Goal: Task Accomplishment & Management: Manage account settings

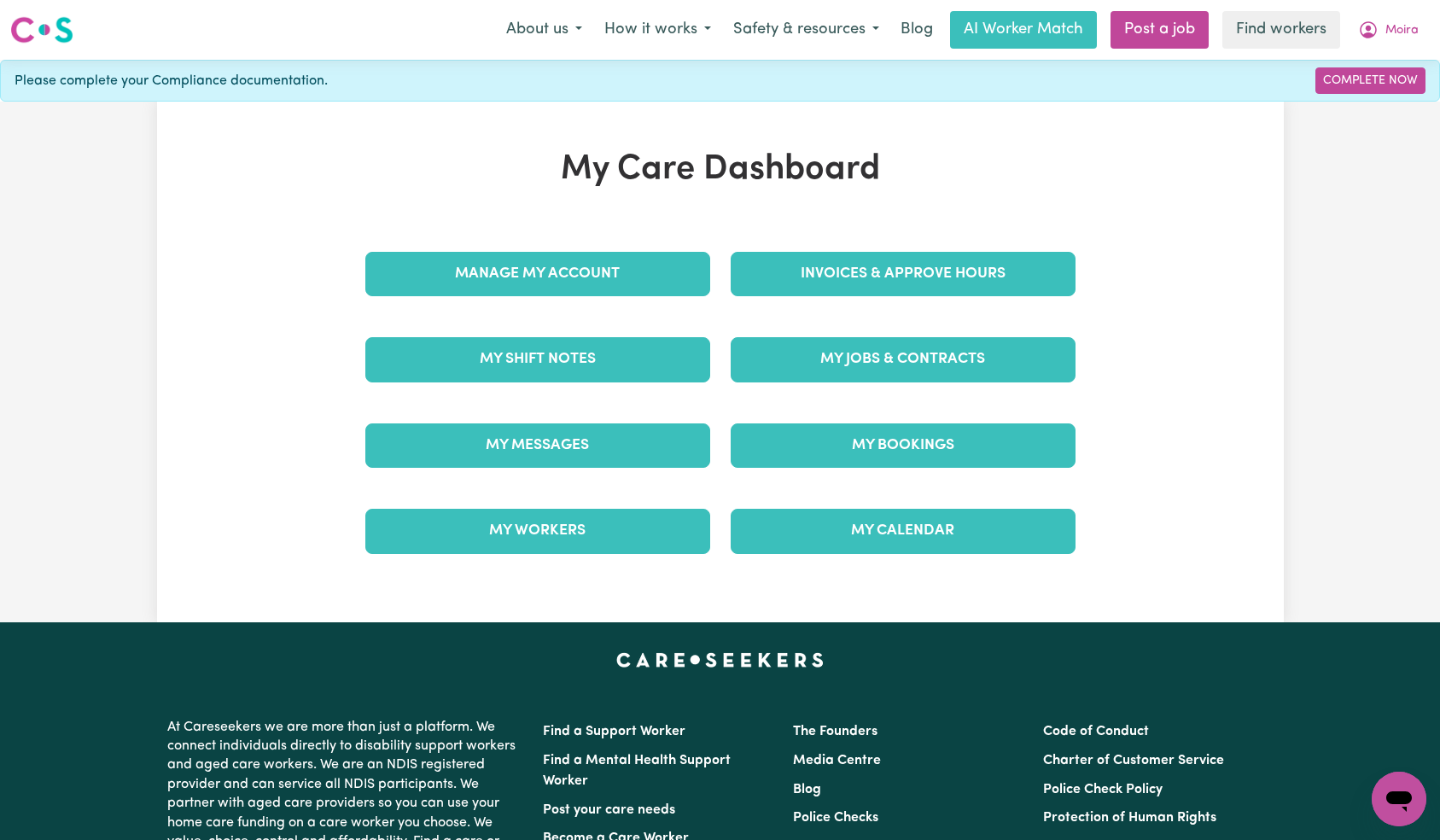
click at [606, 230] on div "My Care Dashboard Manage My Account Invoices & Approve Hours My Shift Notes My …" at bounding box center [721, 361] width 752 height 425
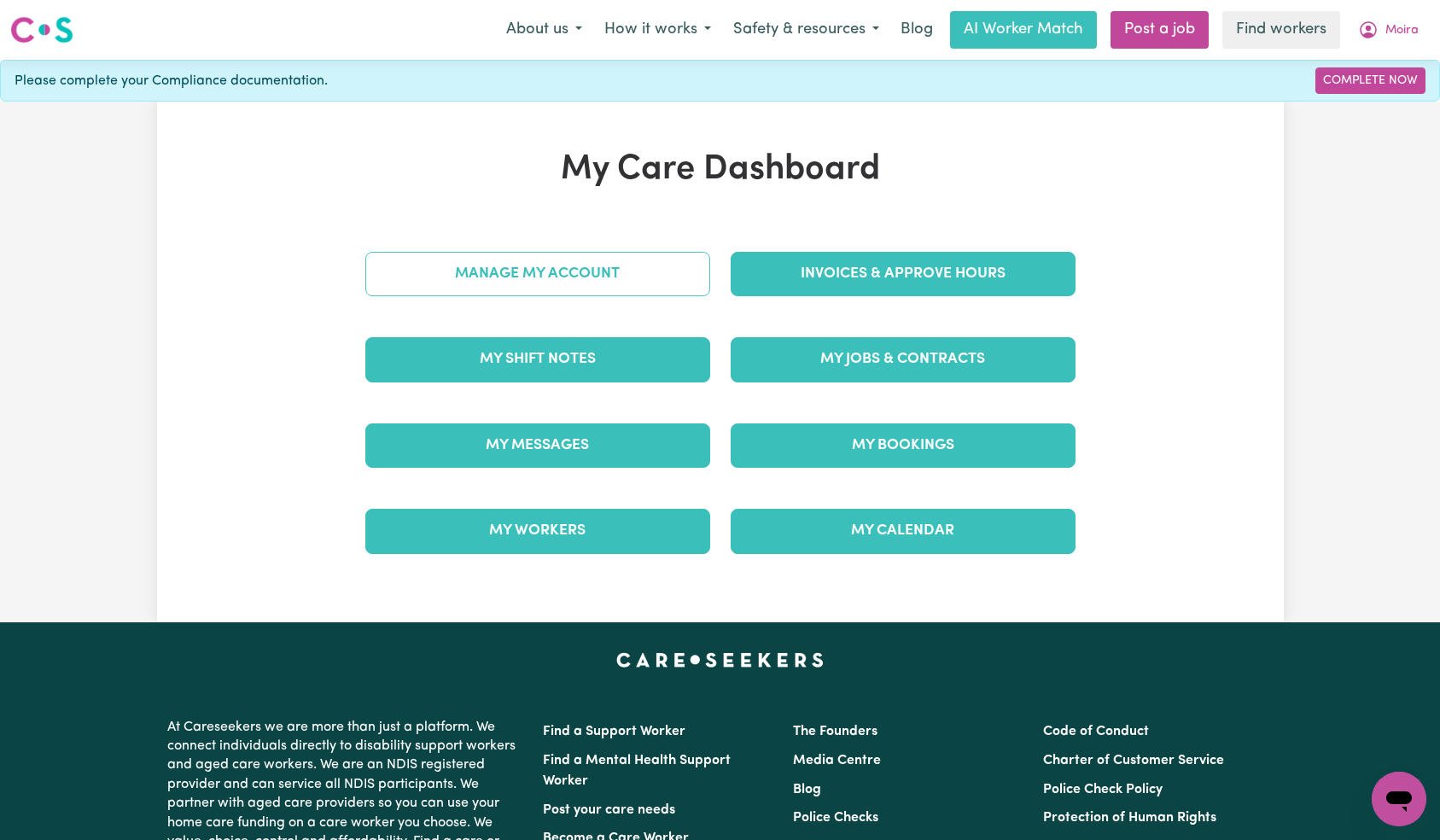
click at [602, 267] on link "Manage My Account" at bounding box center [538, 274] width 345 height 44
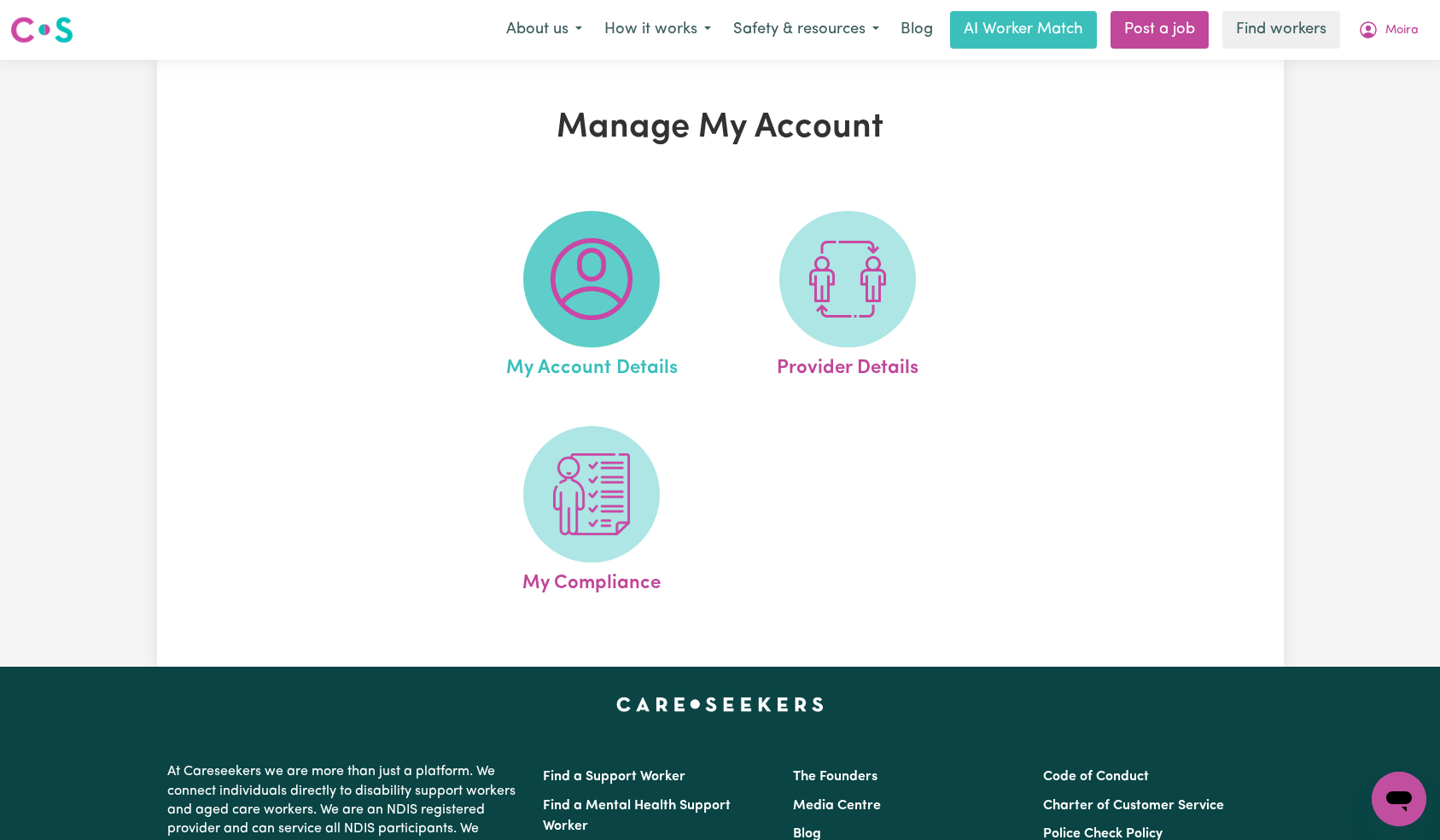
click at [612, 312] on img at bounding box center [591, 279] width 82 height 82
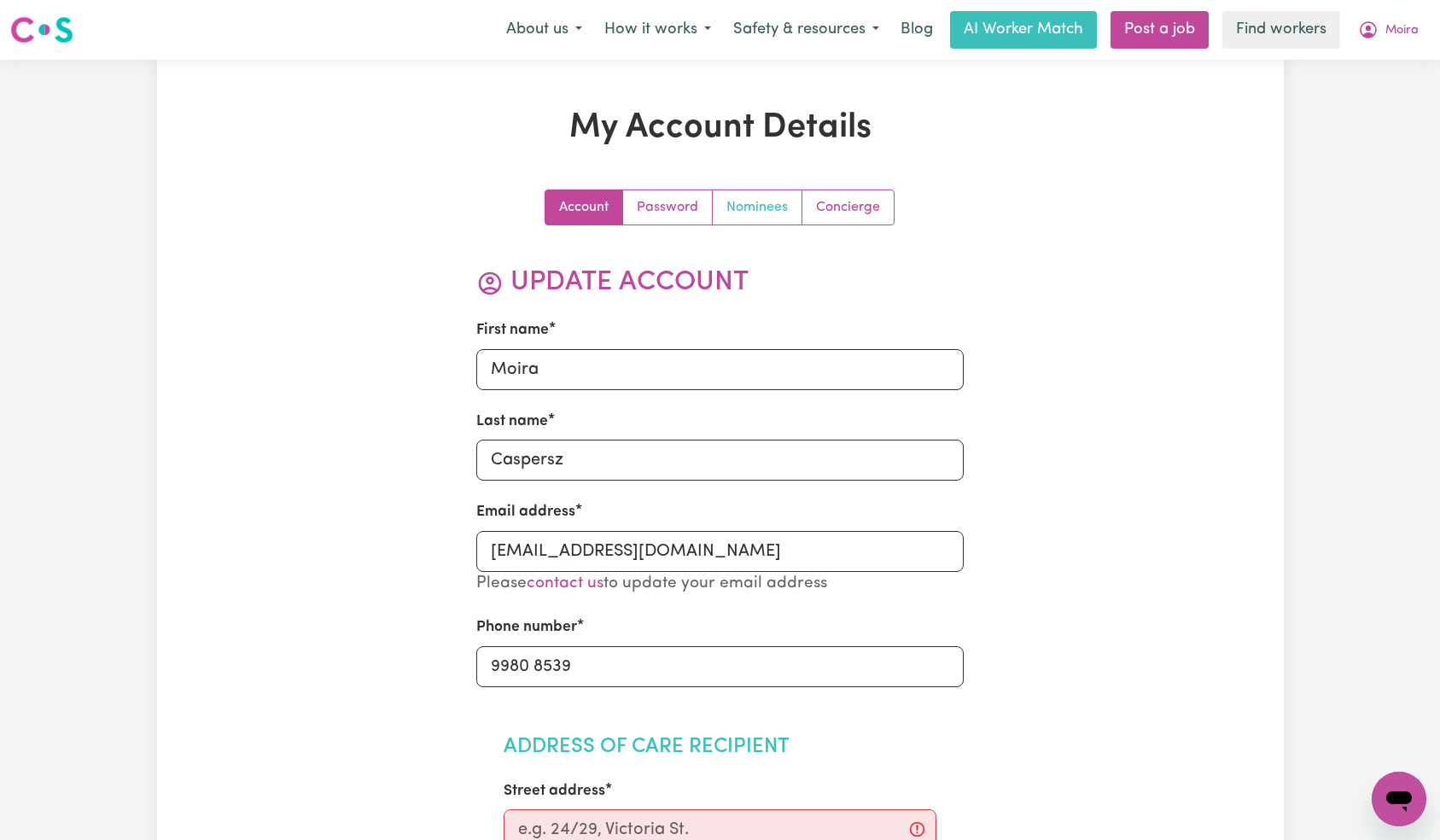
click at [771, 202] on link "Nominees" at bounding box center [757, 208] width 89 height 34
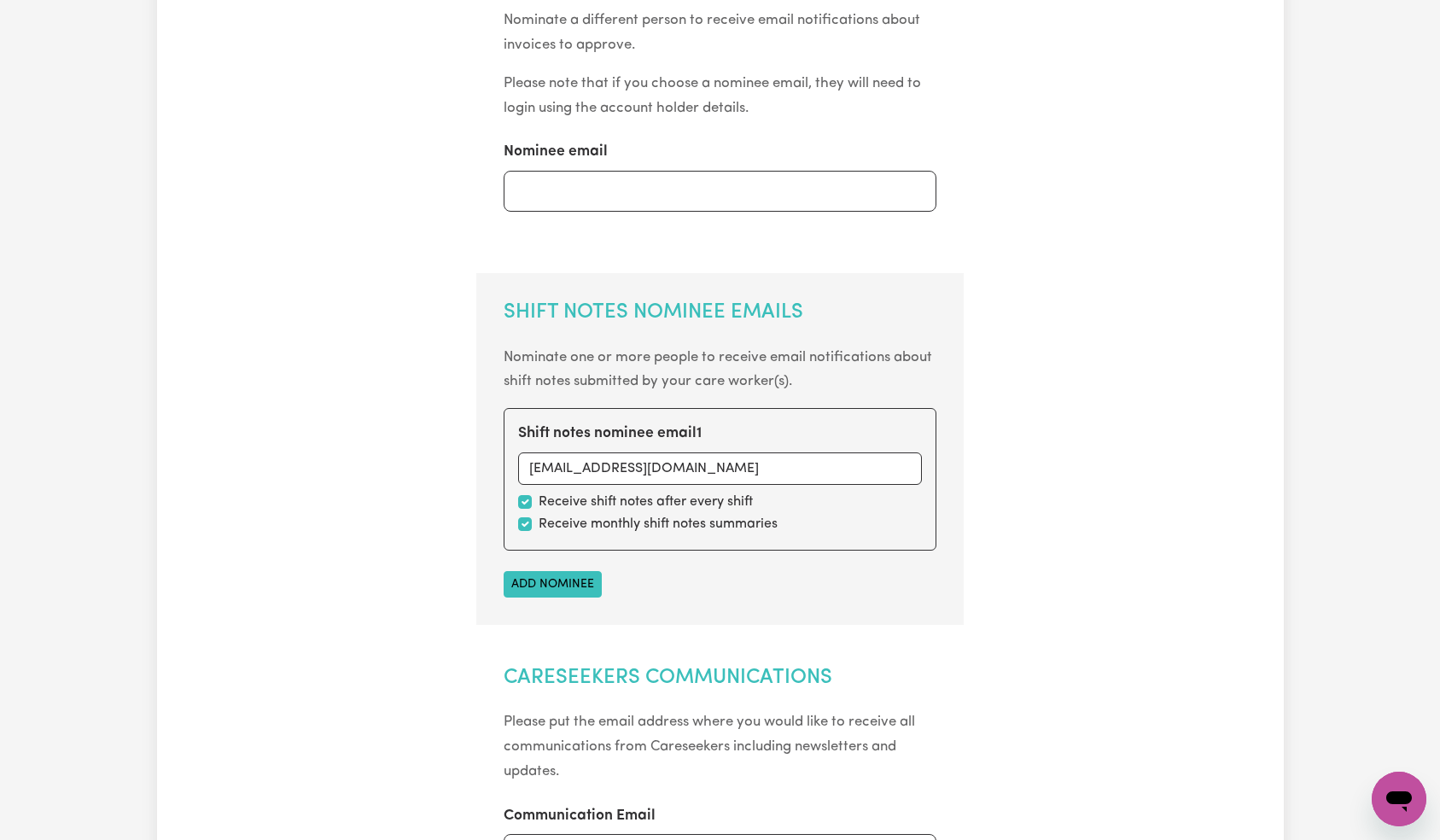
scroll to position [471, 0]
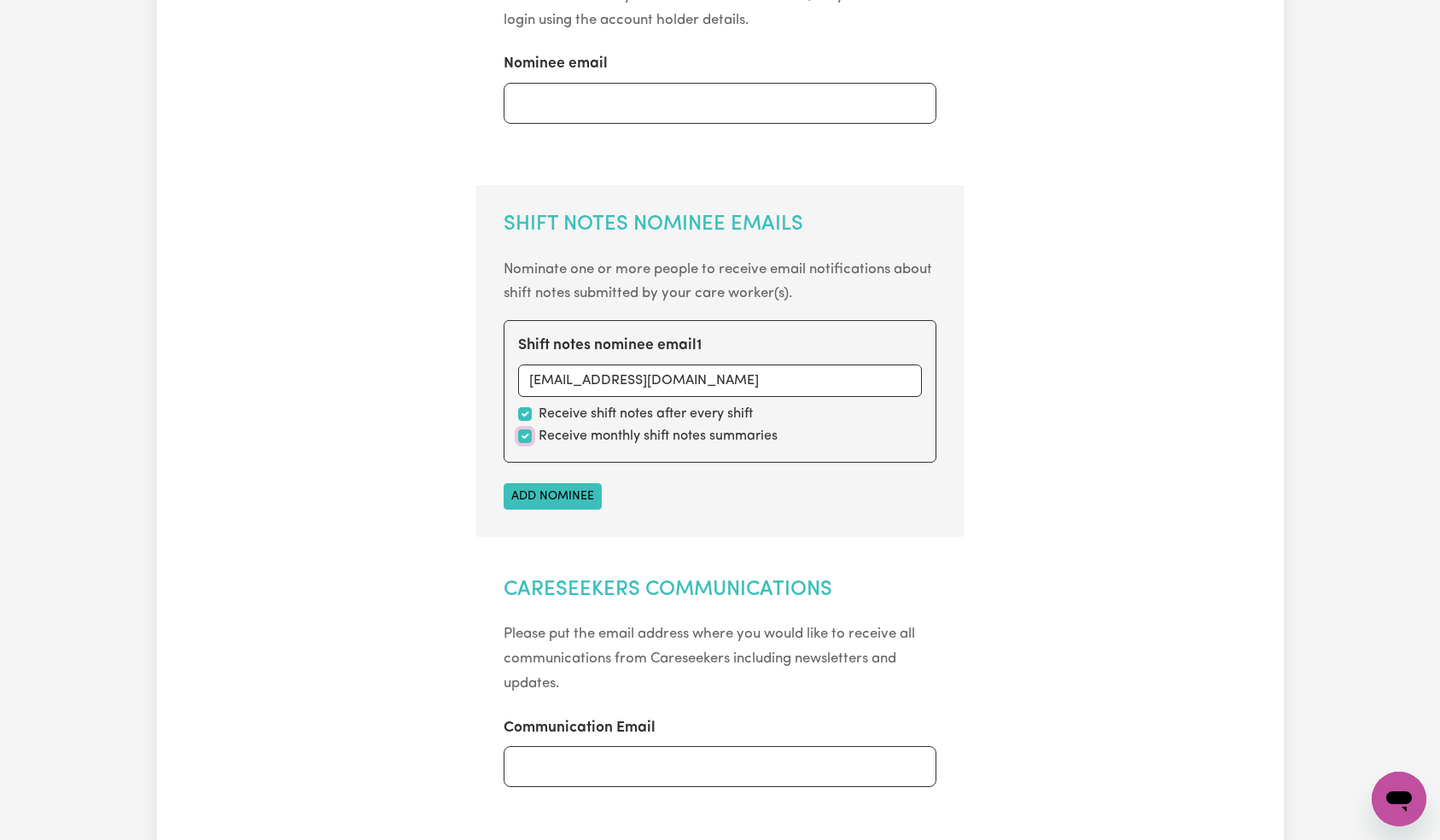
click at [522, 433] on input "checkbox" at bounding box center [525, 435] width 14 height 14
checkbox input "false"
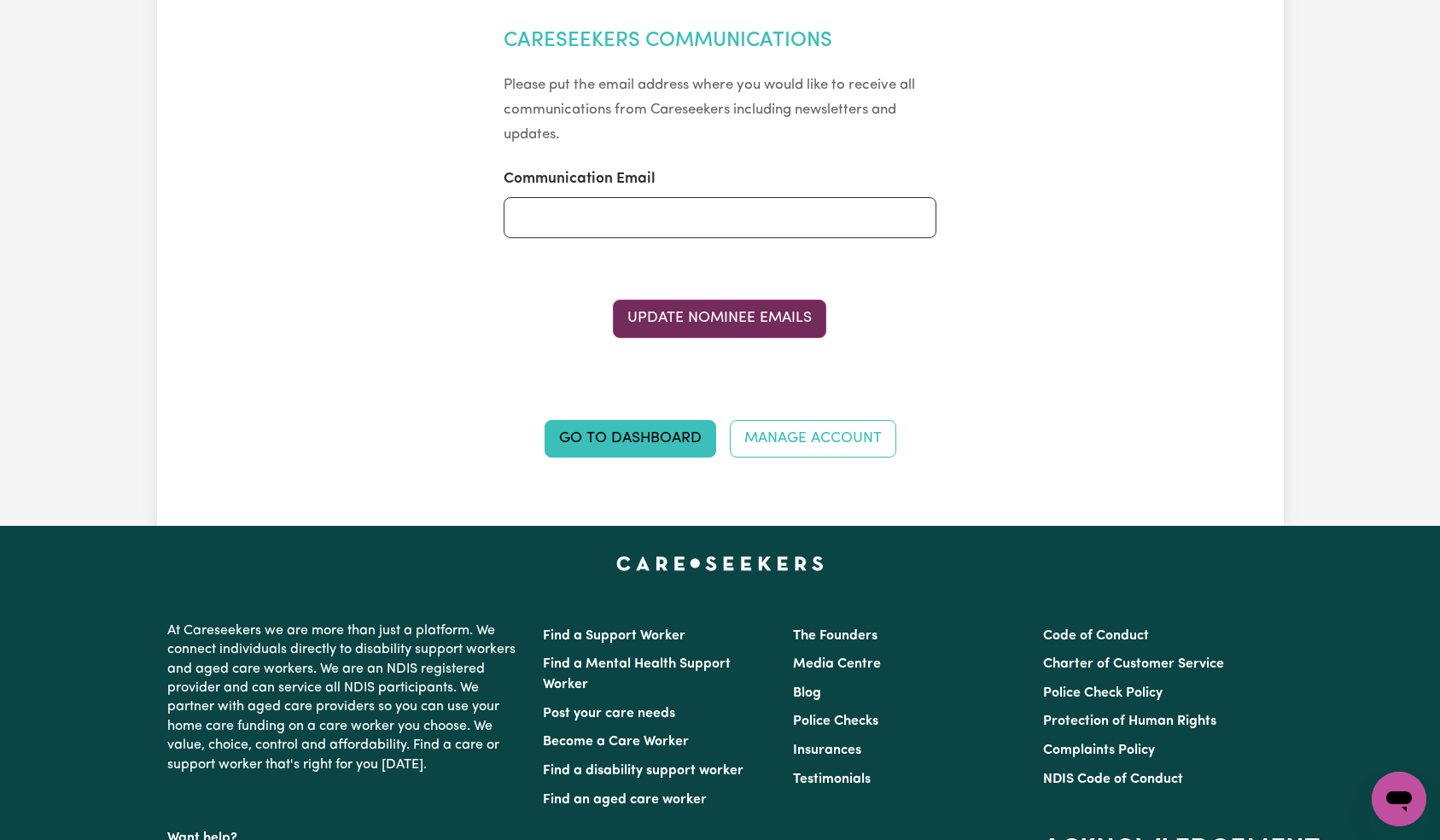
click at [753, 323] on button "Update Nominee Emails" at bounding box center [719, 319] width 213 height 38
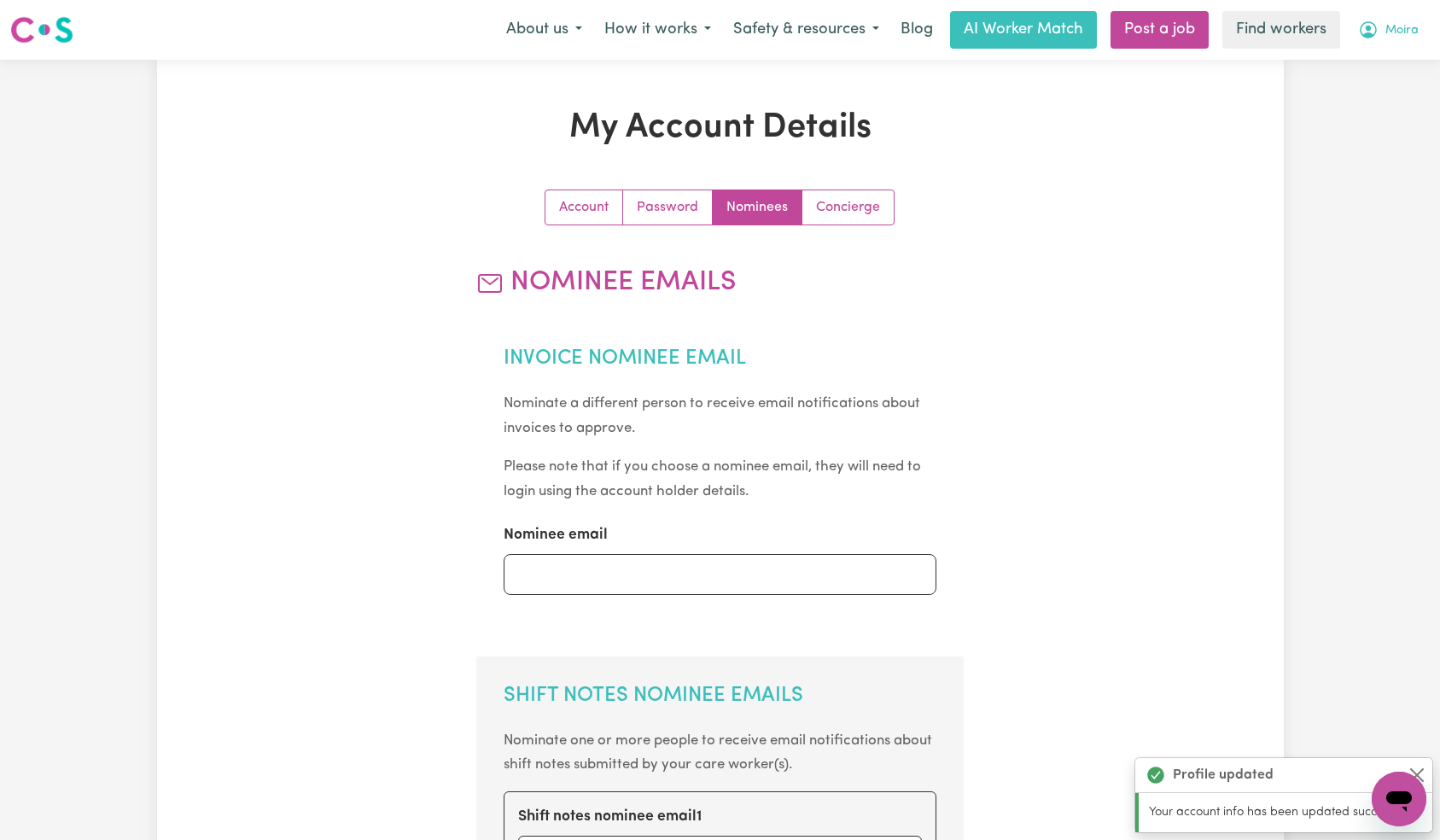
click at [1388, 34] on span "Moira" at bounding box center [1402, 31] width 33 height 19
click at [1365, 90] on link "Logout" at bounding box center [1361, 98] width 135 height 33
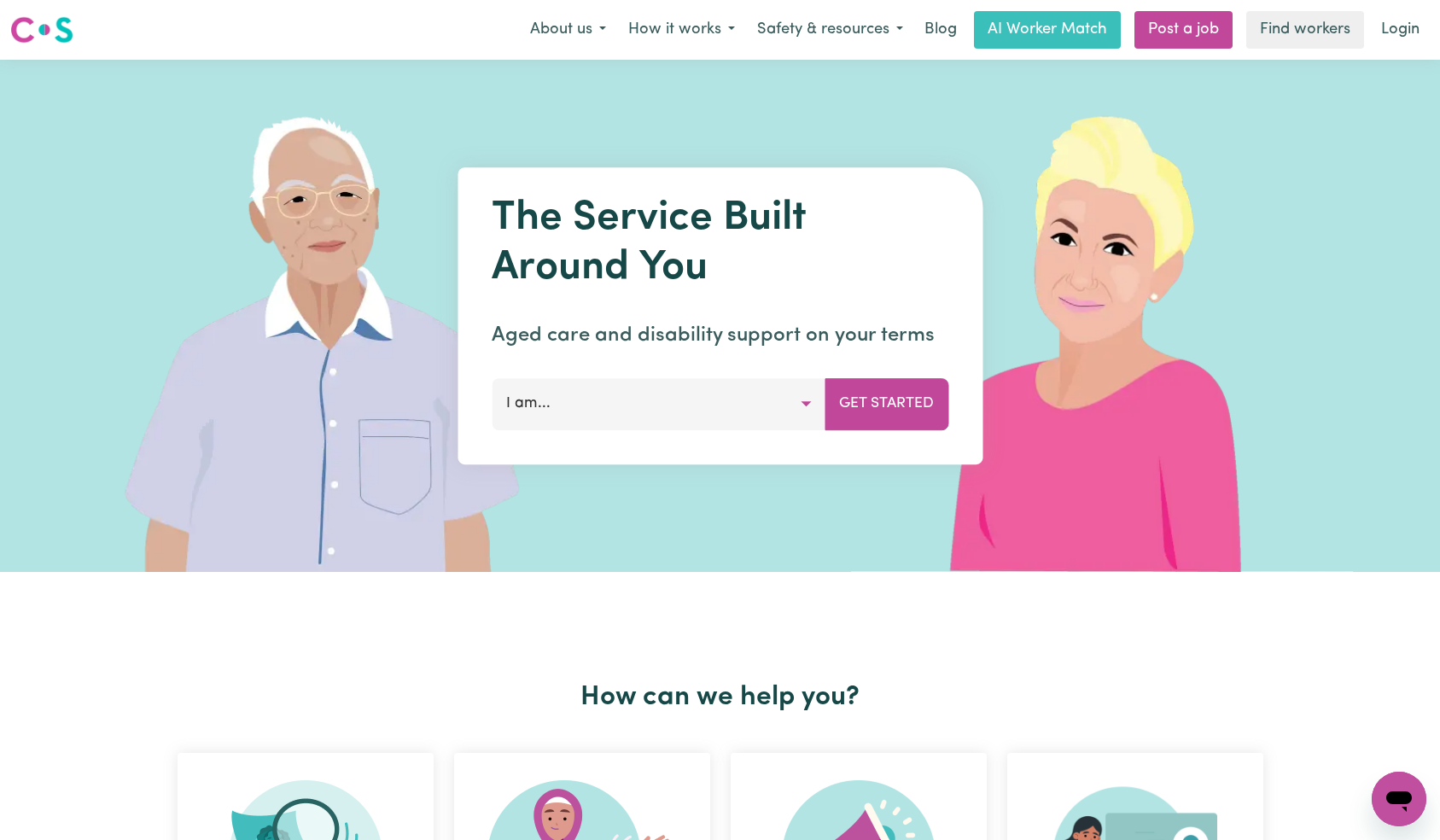
click at [1398, 26] on link "Login" at bounding box center [1400, 30] width 59 height 38
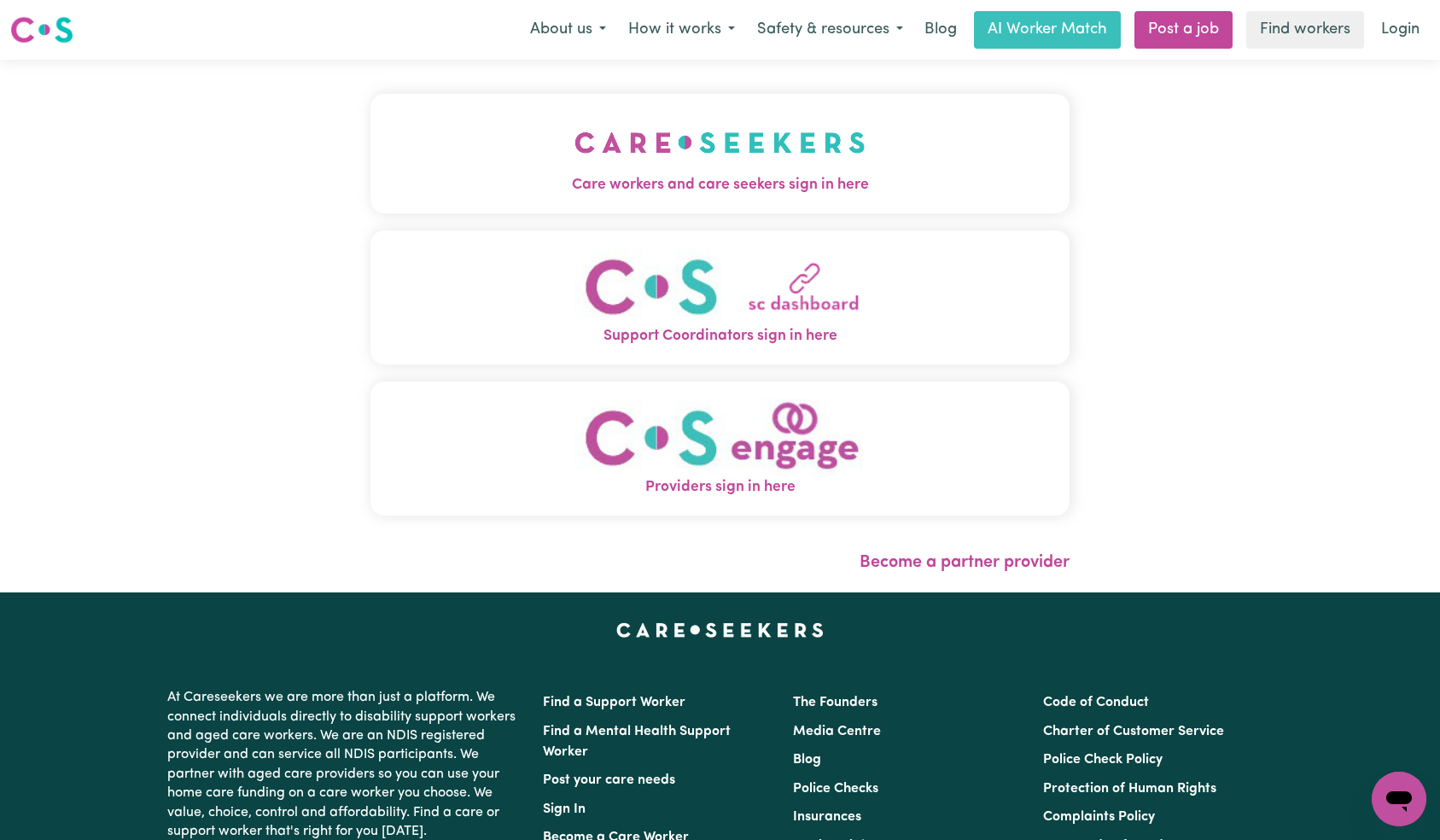
click at [575, 147] on img "Care workers and care seekers sign in here" at bounding box center [720, 143] width 291 height 63
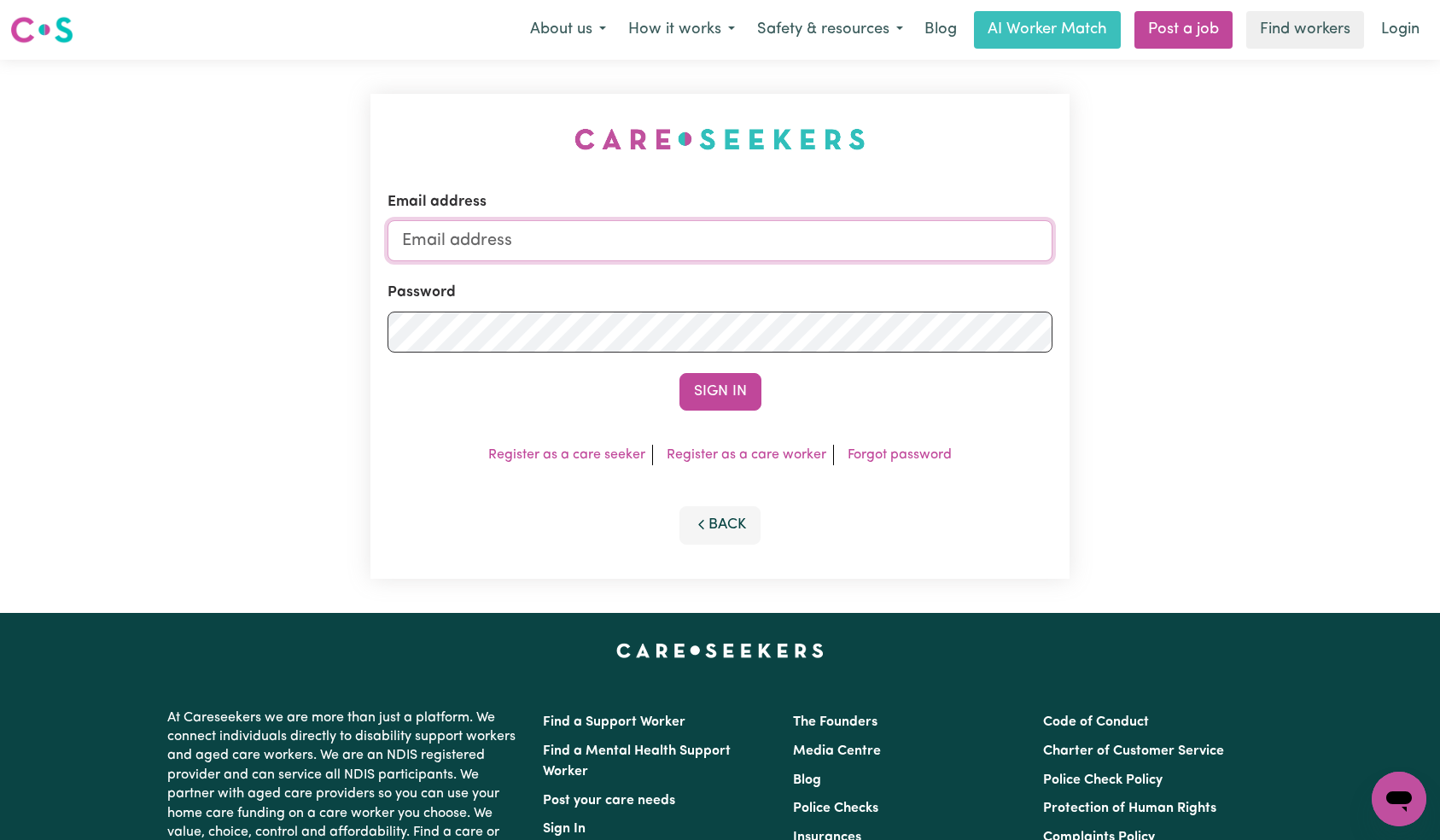
click at [697, 232] on input "Email address" at bounding box center [720, 240] width 666 height 41
paste input "[EMAIL_ADDRESS][DOMAIN_NAME]"
type input "[EMAIL_ADDRESS][DOMAIN_NAME]"
click at [714, 399] on button "Sign In" at bounding box center [720, 392] width 82 height 38
